Goal: Information Seeking & Learning: Learn about a topic

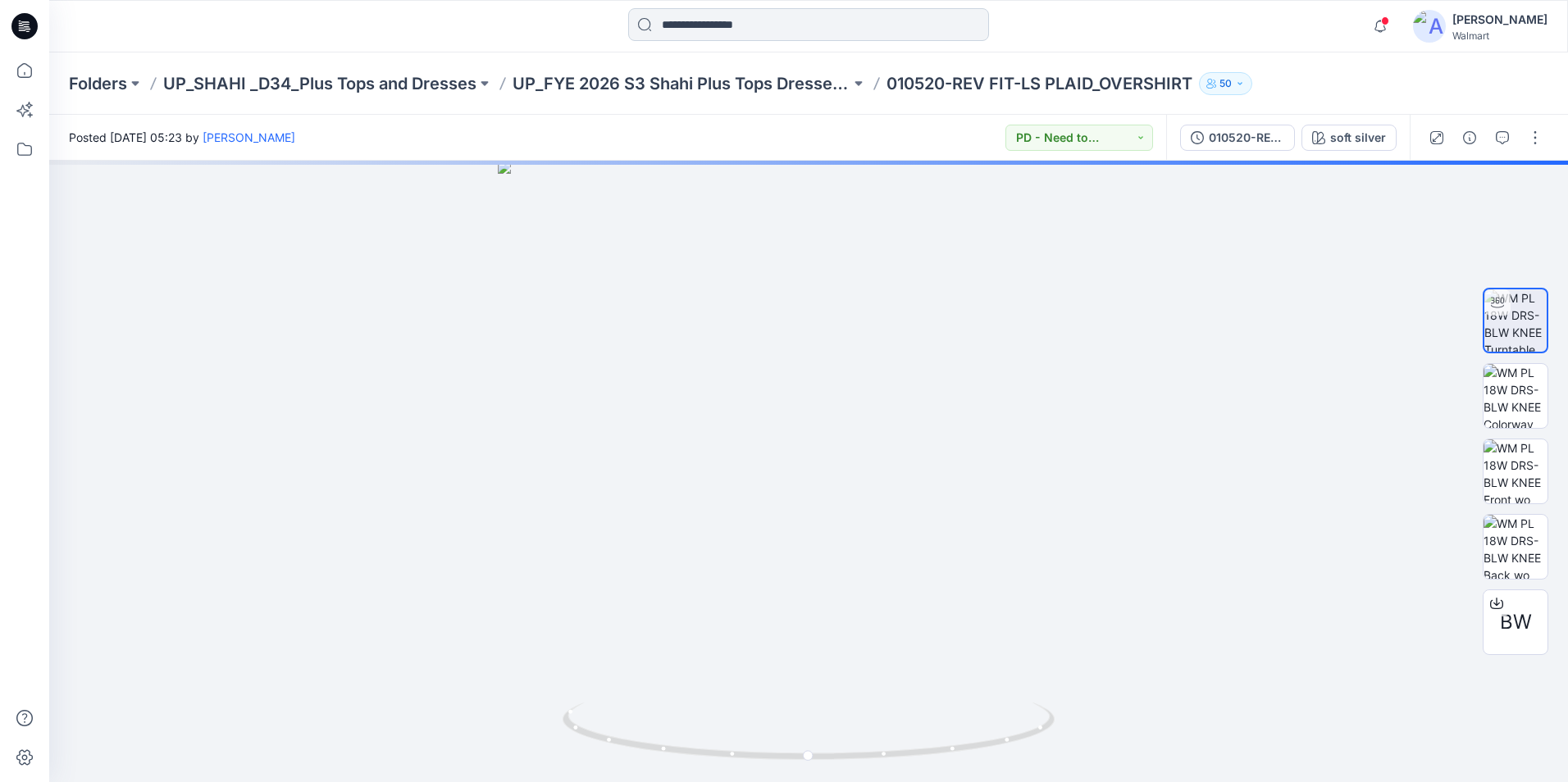
click at [692, 35] on input at bounding box center [808, 25] width 361 height 33
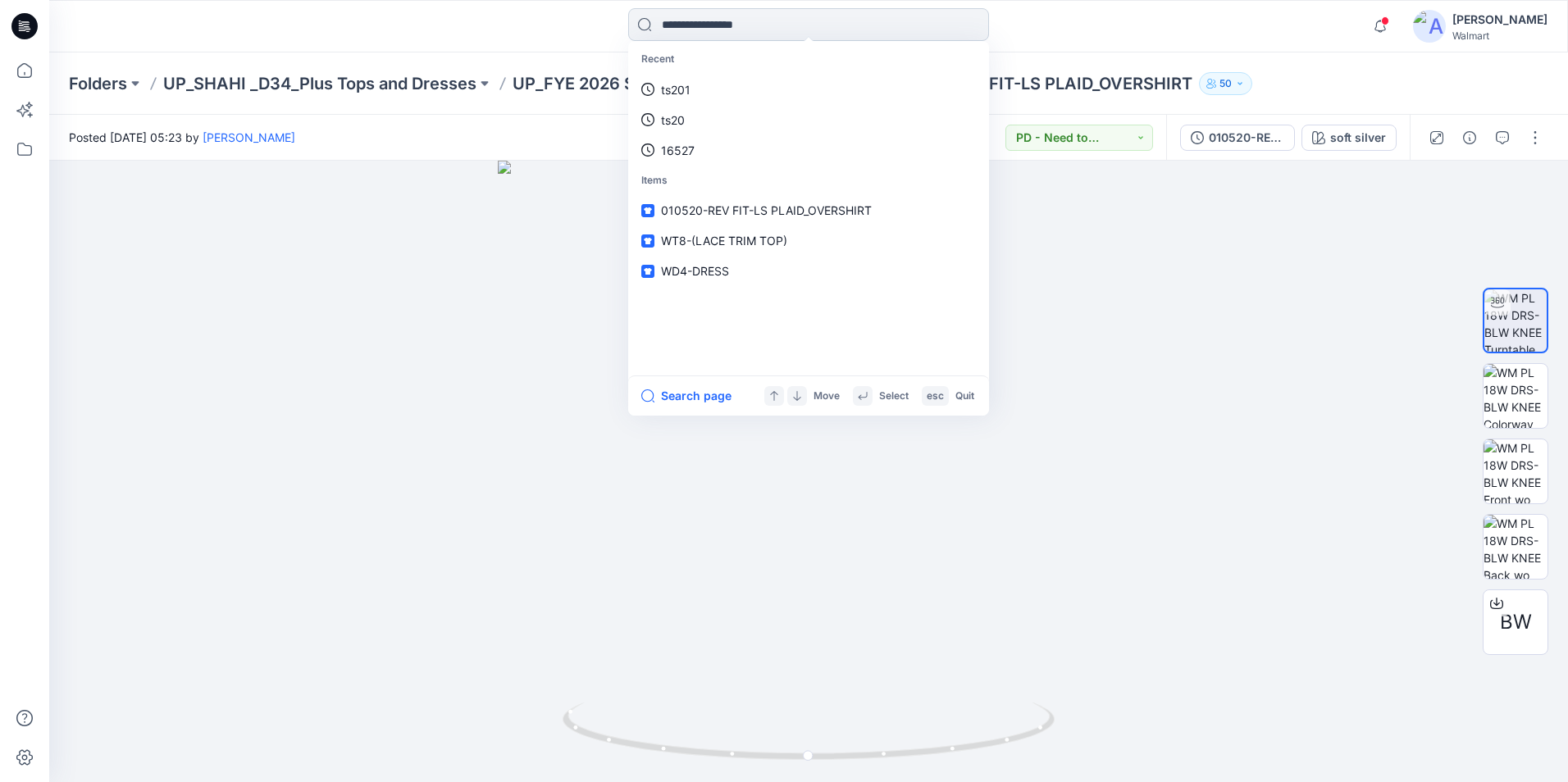
click at [770, 25] on input at bounding box center [808, 25] width 361 height 33
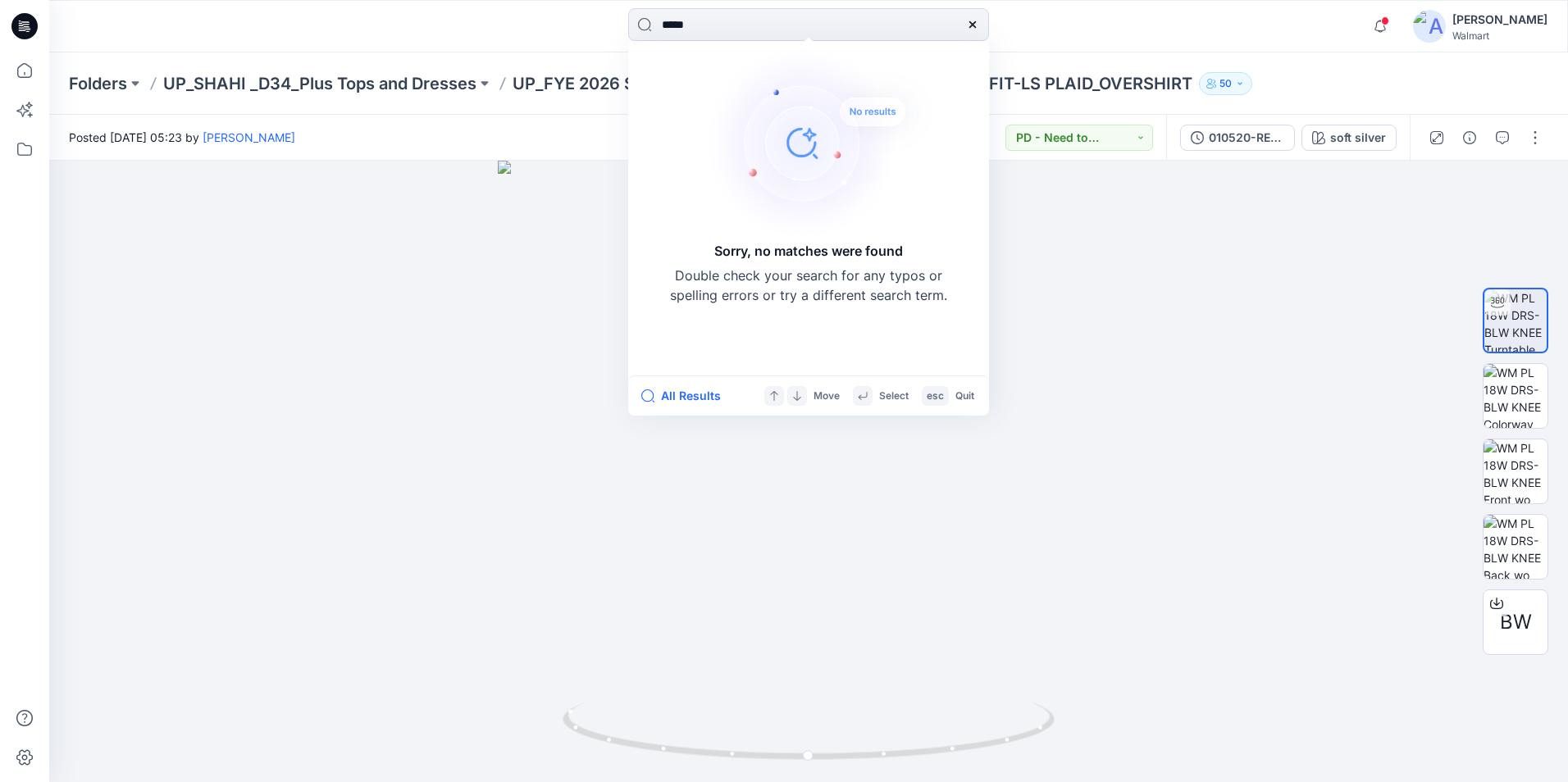
drag, startPoint x: 721, startPoint y: 25, endPoint x: 266, endPoint y: 62, distance: 456.5
click at [266, 62] on div "***** Sorry, no matches were found Double check your search for any typos or sp…" at bounding box center [784, 391] width 1568 height 782
type input "*****"
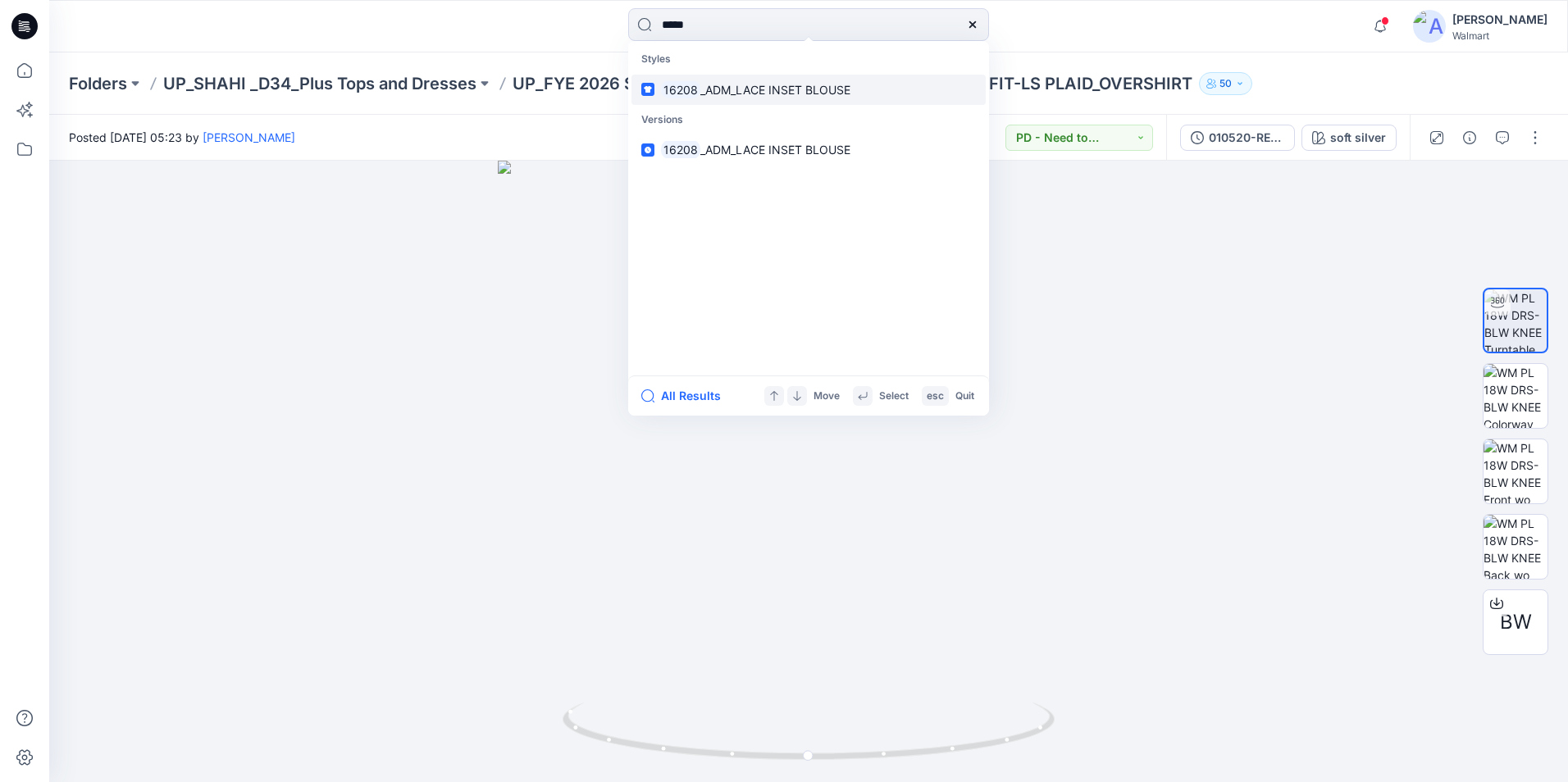
click at [671, 98] on link "16208 _ADM_LACE INSET BLOUSE" at bounding box center [808, 89] width 354 height 30
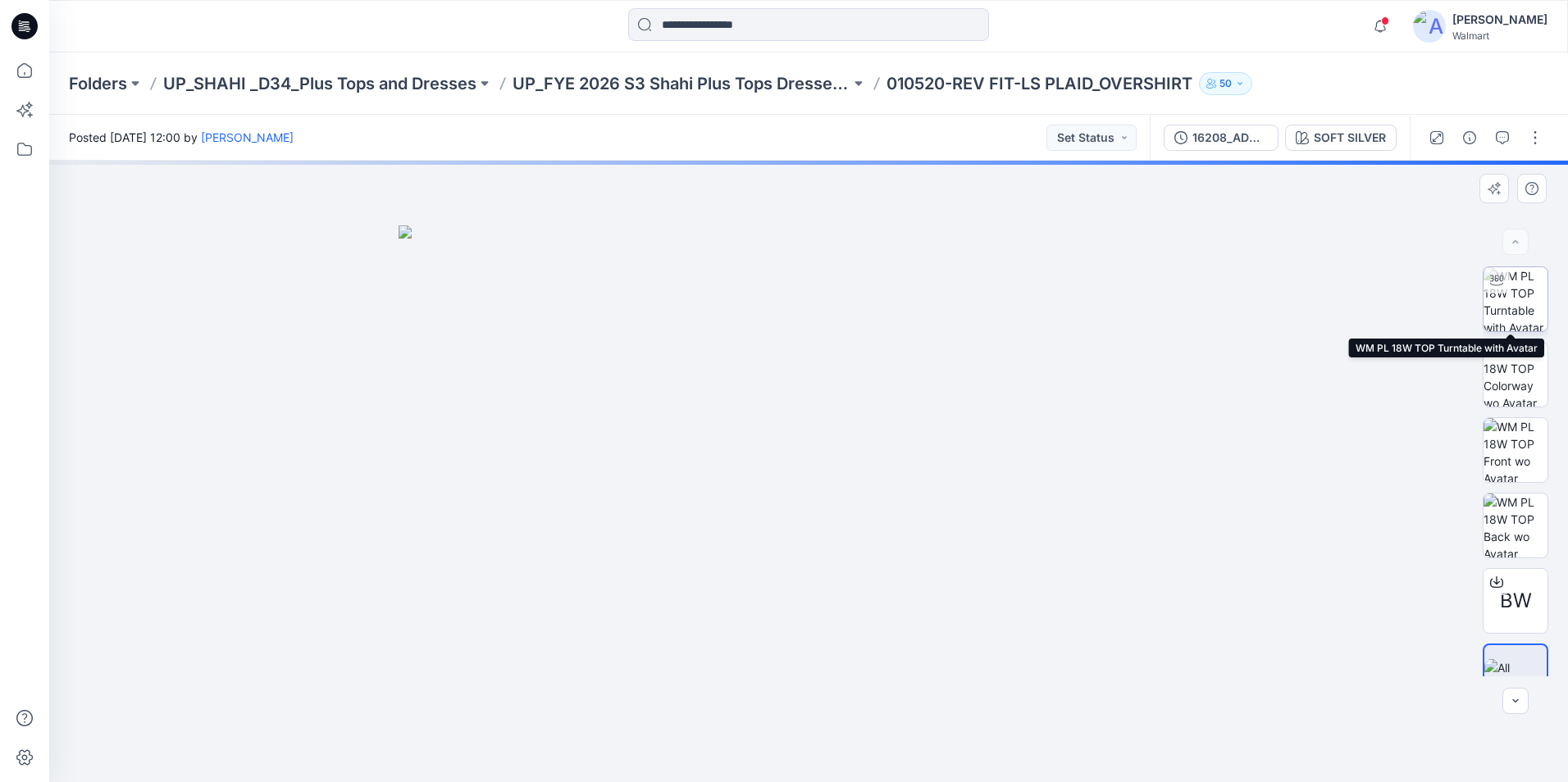
click at [1518, 314] on img at bounding box center [1515, 299] width 64 height 64
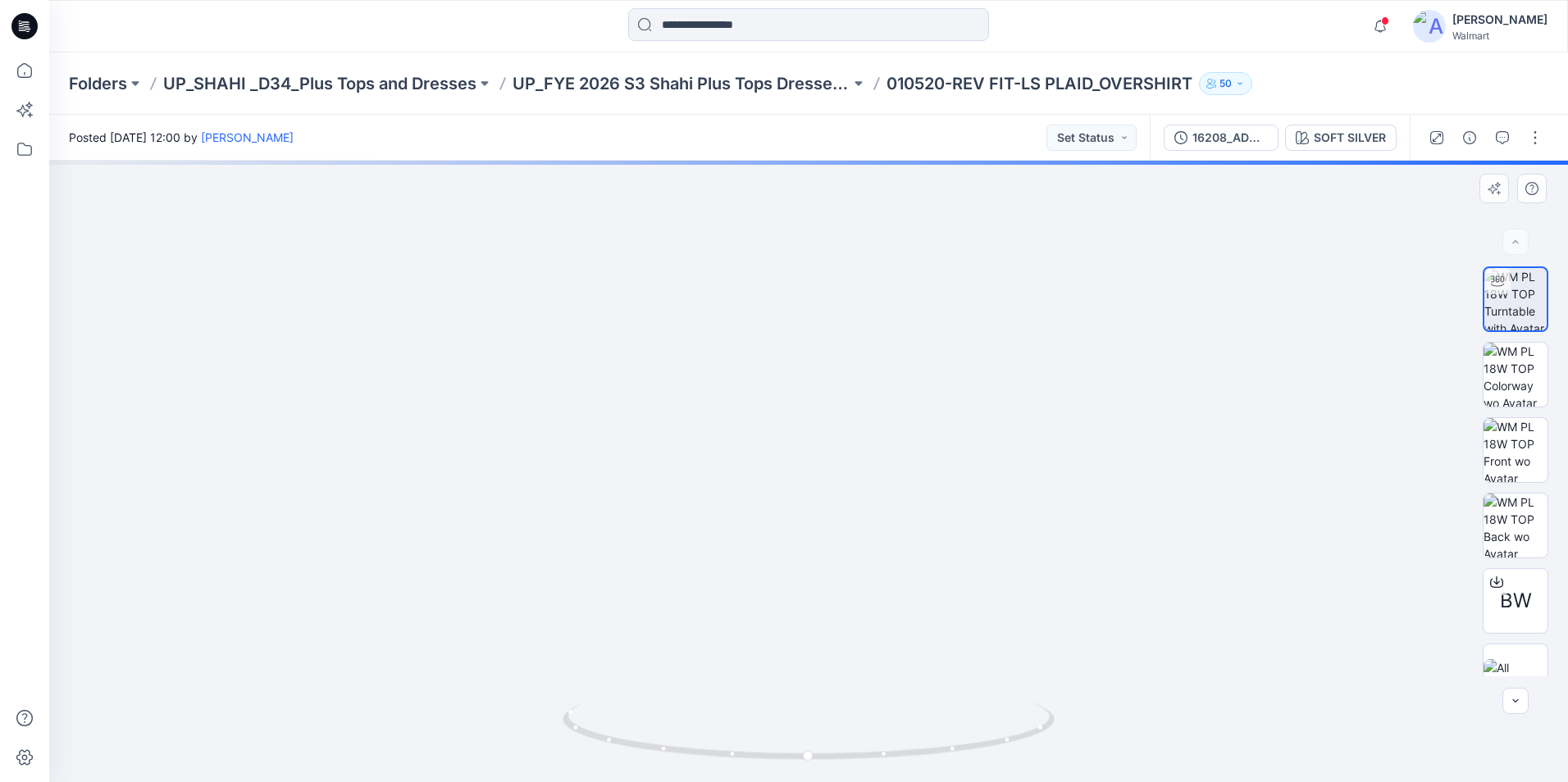
drag, startPoint x: 985, startPoint y: 348, endPoint x: 985, endPoint y: 357, distance: 9.0
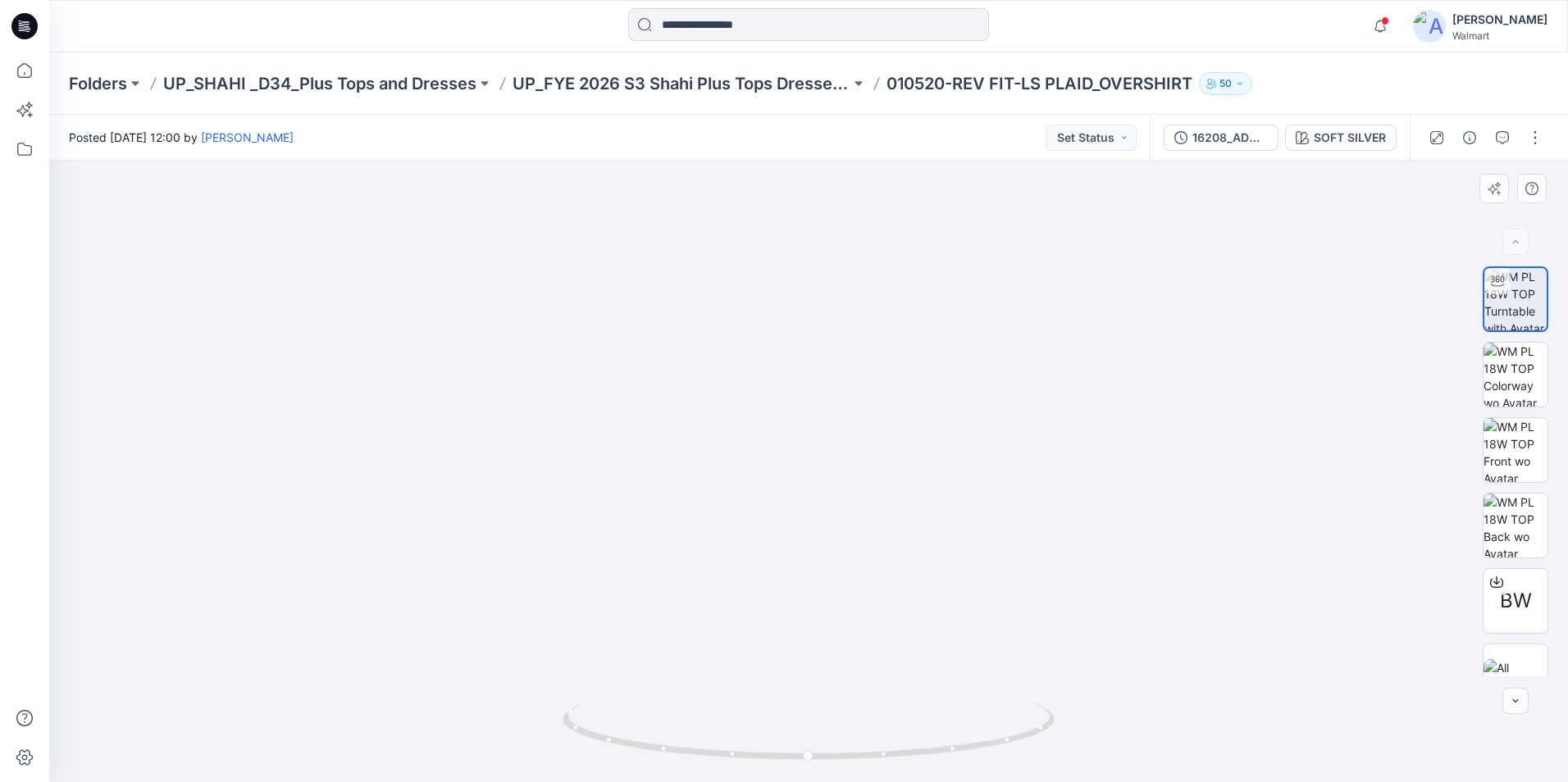
drag, startPoint x: 825, startPoint y: 395, endPoint x: 830, endPoint y: 335, distance: 60.2
click at [12, 18] on icon at bounding box center [24, 26] width 26 height 52
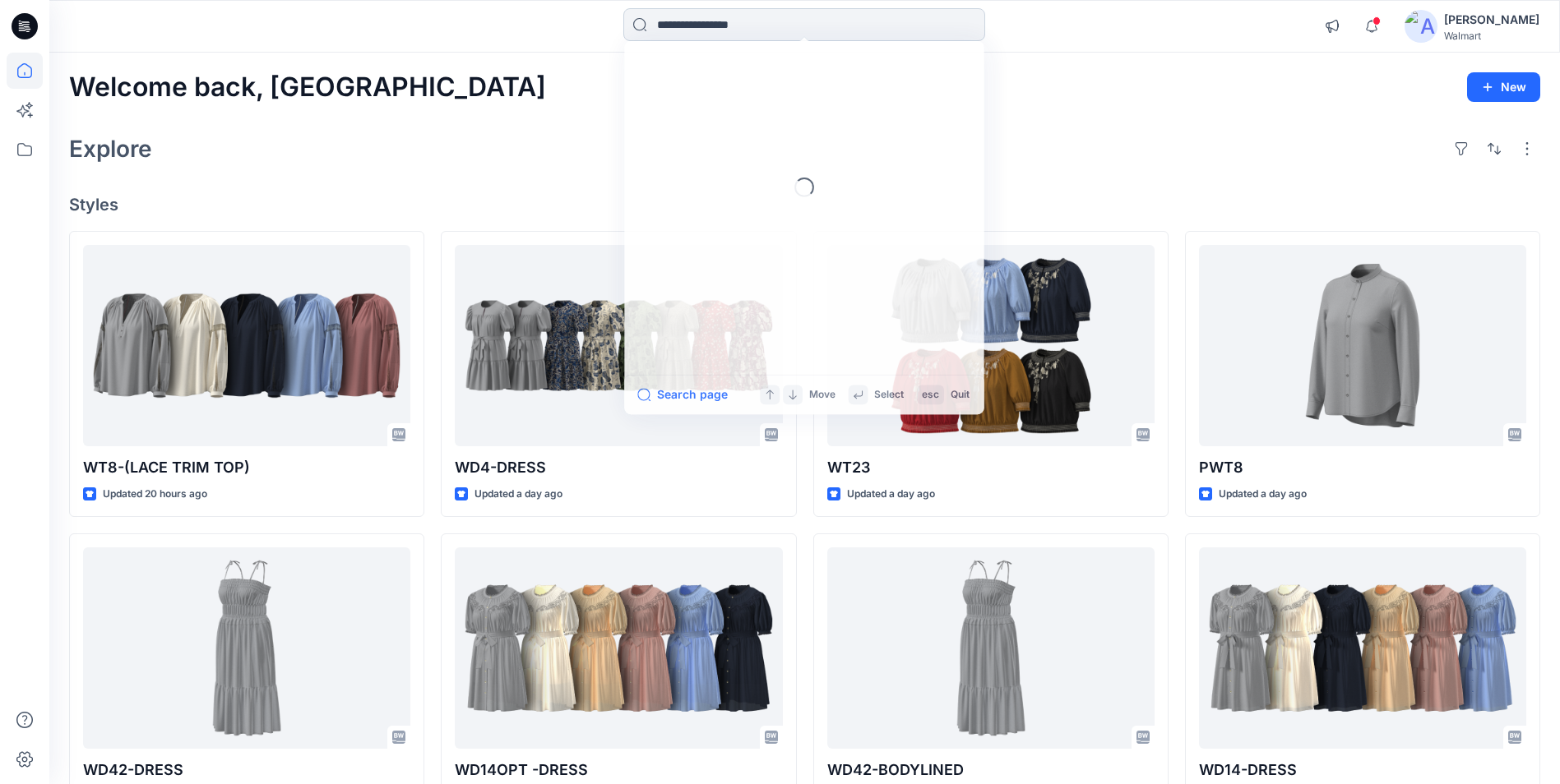
click at [766, 19] on input at bounding box center [805, 25] width 362 height 33
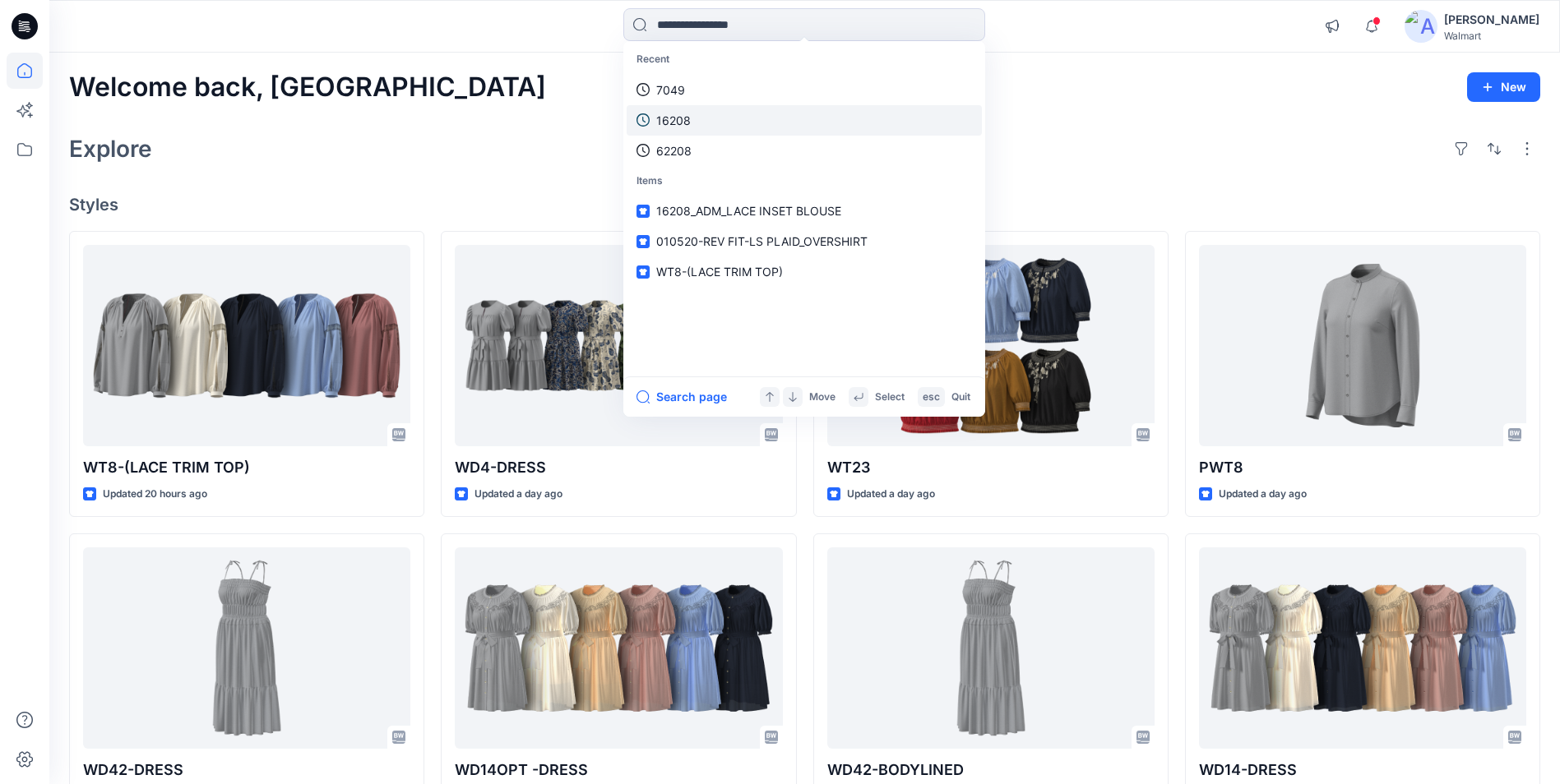
click at [722, 121] on link "16208" at bounding box center [804, 120] width 355 height 30
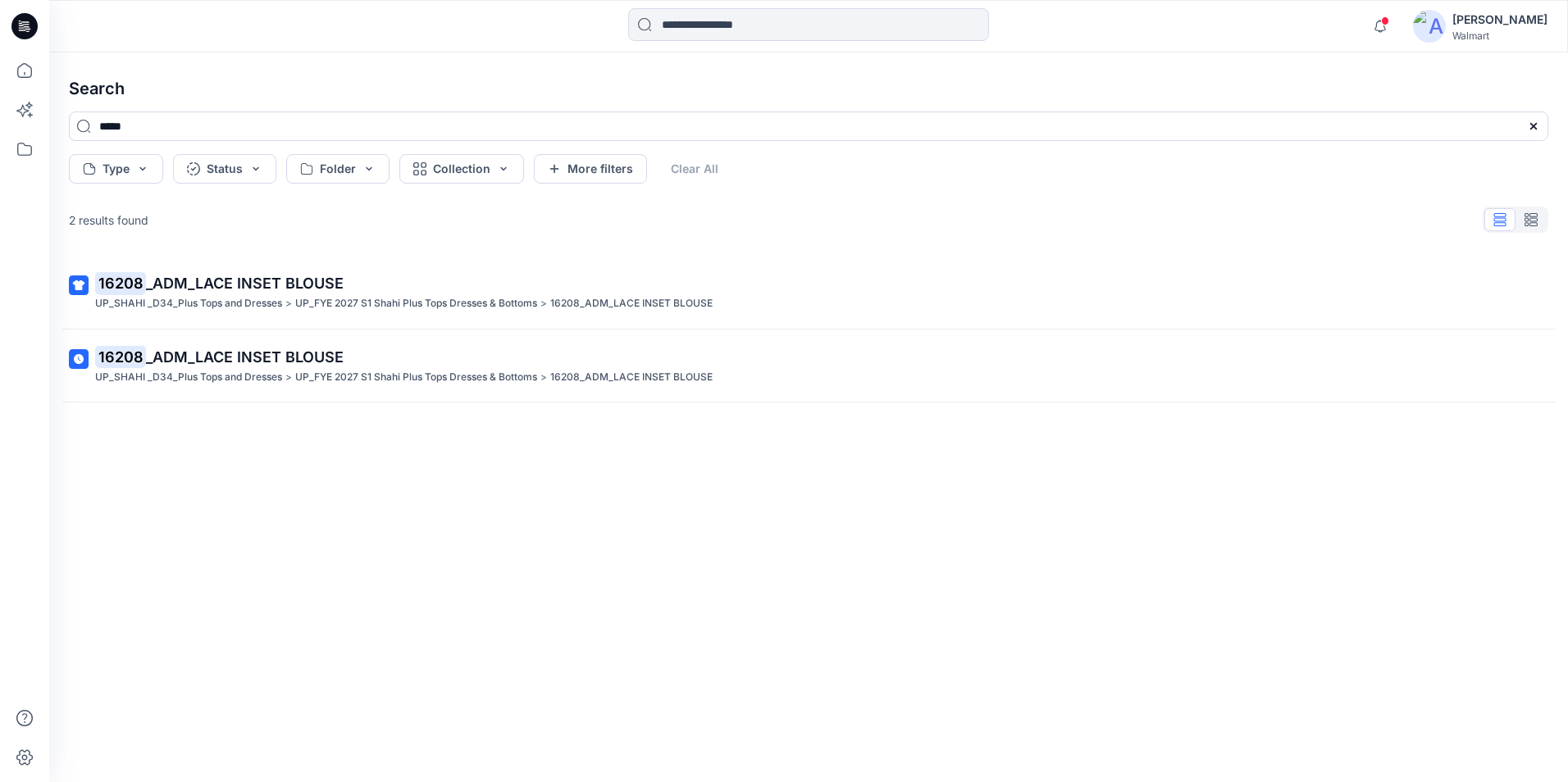
drag, startPoint x: 263, startPoint y: 289, endPoint x: 262, endPoint y: 299, distance: 10.0
click at [264, 290] on span "_ADM_LACE INSET BLOUSE" at bounding box center [244, 283] width 198 height 17
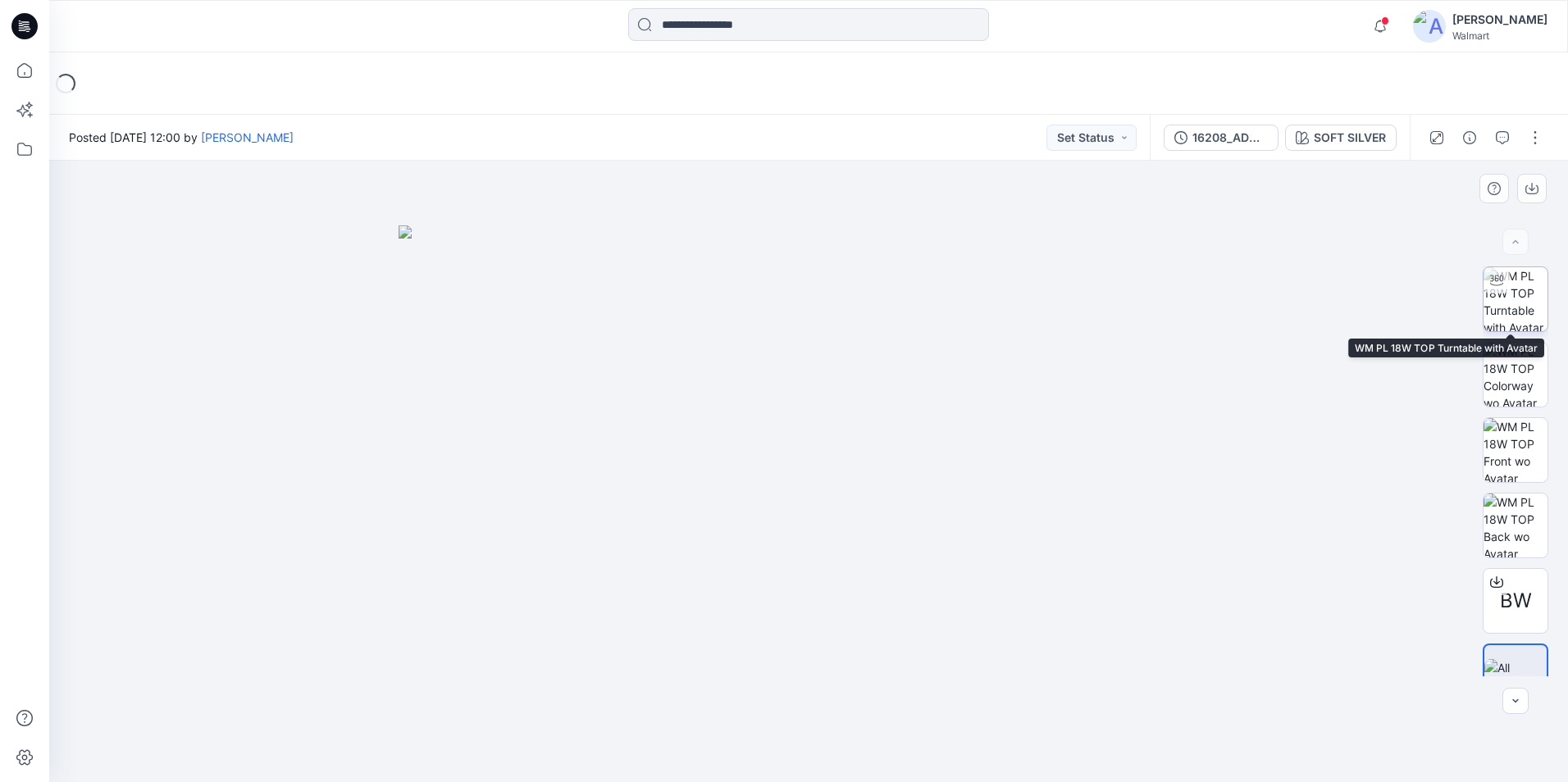
click at [1506, 298] on img at bounding box center [1515, 299] width 64 height 64
